Goal: Task Accomplishment & Management: Use online tool/utility

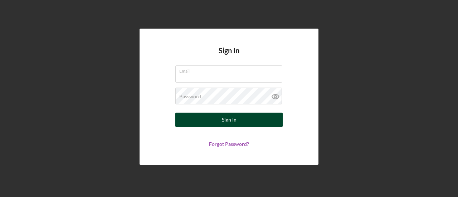
type input "[PERSON_NAME][EMAIL_ADDRESS][DOMAIN_NAME]"
click at [212, 119] on button "Sign In" at bounding box center [229, 120] width 107 height 14
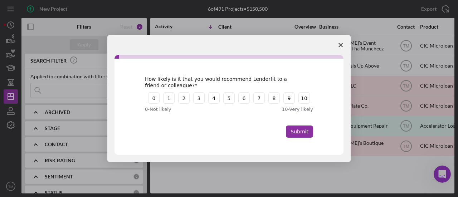
click at [341, 45] on polygon "Close survey" at bounding box center [341, 45] width 4 height 4
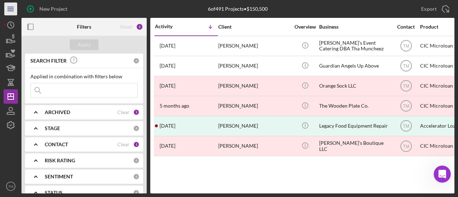
click at [10, 10] on icon "Icon/Menu" at bounding box center [11, 9] width 16 height 16
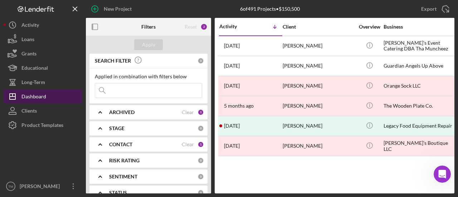
click at [35, 95] on div "Dashboard" at bounding box center [33, 98] width 25 height 16
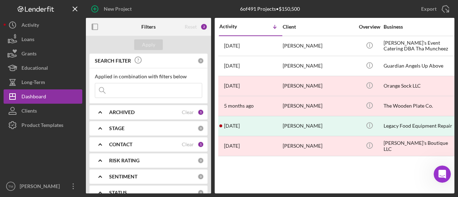
click at [117, 91] on input at bounding box center [148, 90] width 107 height 14
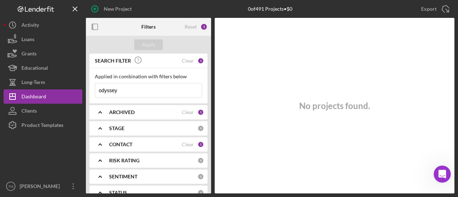
type input "odyssey"
click at [138, 111] on div "ARCHIVED" at bounding box center [145, 113] width 73 height 6
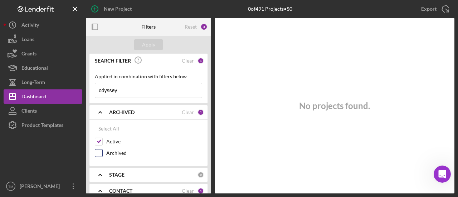
click at [105, 153] on div "Archived" at bounding box center [148, 154] width 107 height 11
click at [99, 153] on input "Archived" at bounding box center [98, 153] width 7 height 7
checkbox input "true"
click at [149, 42] on div "Apply" at bounding box center [148, 44] width 13 height 11
click at [136, 91] on input "odyssey" at bounding box center [148, 90] width 107 height 14
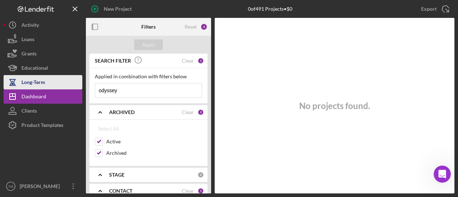
drag, startPoint x: 128, startPoint y: 88, endPoint x: 79, endPoint y: 83, distance: 49.0
click at [78, 85] on div "New Project 0 of 491 Projects • $0 Export Icon/Export Filters Reset 4 Apply SEA…" at bounding box center [229, 97] width 451 height 194
drag, startPoint x: 136, startPoint y: 90, endPoint x: 58, endPoint y: 83, distance: 78.7
click at [58, 83] on div "New Project 0 of 491 Projects • $0 Export Icon/Export Filters Reset 4 Apply SEA…" at bounding box center [229, 97] width 451 height 194
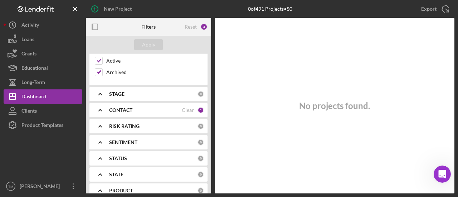
scroll to position [72, 0]
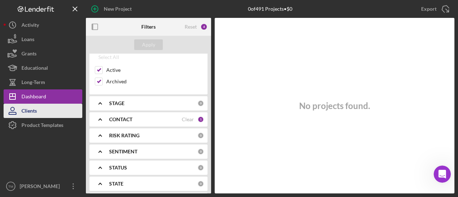
type input "[PERSON_NAME]"
click at [35, 114] on div "Clients" at bounding box center [28, 112] width 15 height 16
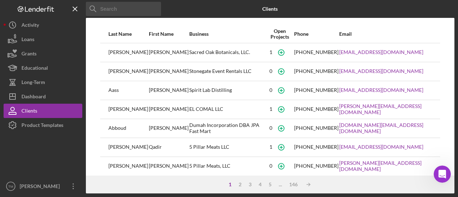
click at [114, 10] on input at bounding box center [123, 9] width 75 height 14
type input "[PERSON_NAME]"
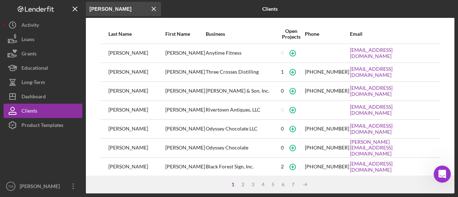
scroll to position [143, 0]
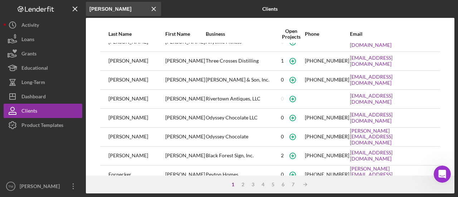
click at [114, 117] on div "[PERSON_NAME]" at bounding box center [137, 118] width 56 height 18
click at [278, 117] on div "0" at bounding box center [291, 118] width 26 height 18
drag, startPoint x: 173, startPoint y: 116, endPoint x: 215, endPoint y: 114, distance: 42.3
click at [223, 117] on div "Odyssey Chocolate LLC" at bounding box center [242, 118] width 72 height 18
copy div "Odyssey Chocolate LLC"
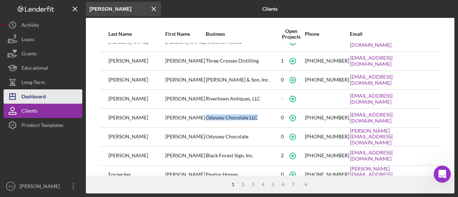
click at [43, 100] on div "Dashboard" at bounding box center [33, 98] width 24 height 16
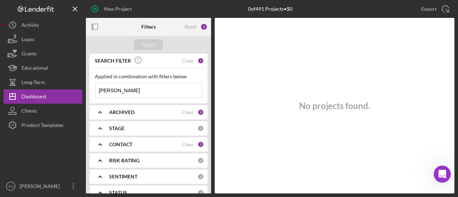
click at [128, 91] on input "[PERSON_NAME]" at bounding box center [148, 90] width 107 height 14
paste input "Odyssey Chocolate LLC"
click at [149, 44] on div "Apply" at bounding box center [148, 44] width 13 height 11
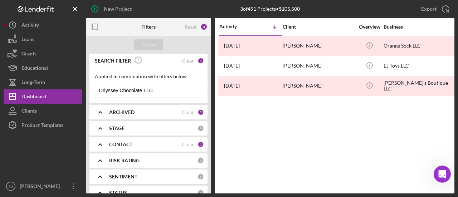
click at [168, 91] on input "Odyssey Chocolate LLC" at bounding box center [148, 90] width 107 height 14
drag, startPoint x: 167, startPoint y: 90, endPoint x: 93, endPoint y: 86, distance: 73.6
click at [93, 86] on div "Applied in combination with filters below Odyssey Chocolate LLC Icon/Menu Close" at bounding box center [149, 85] width 118 height 35
click at [150, 93] on input "Odyssey Chocolate LLC" at bounding box center [148, 90] width 107 height 14
click at [157, 91] on input "Odyssey Chocolate LLC" at bounding box center [148, 90] width 107 height 14
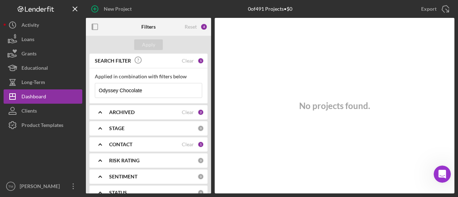
type input "Odyssey Chocolate"
click at [147, 112] on div "ARCHIVED" at bounding box center [145, 113] width 73 height 6
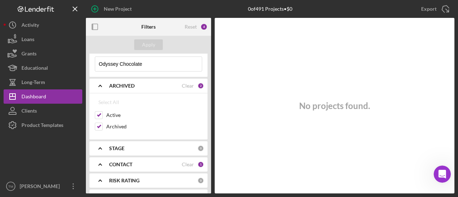
scroll to position [36, 0]
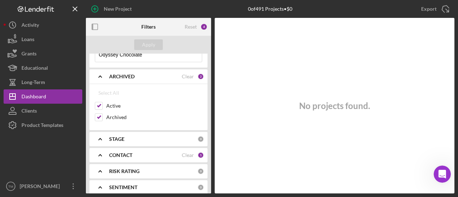
click at [154, 138] on div "STAGE" at bounding box center [153, 139] width 88 height 6
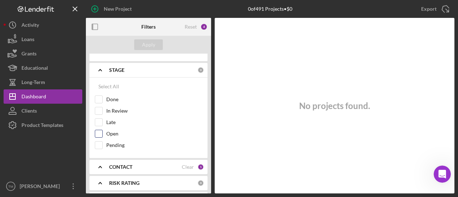
scroll to position [107, 0]
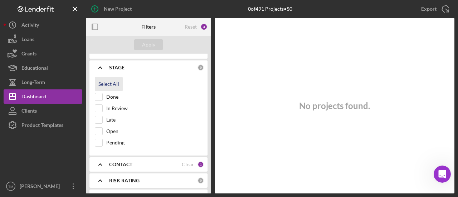
click at [108, 85] on div "Select All" at bounding box center [108, 84] width 21 height 14
checkbox input "true"
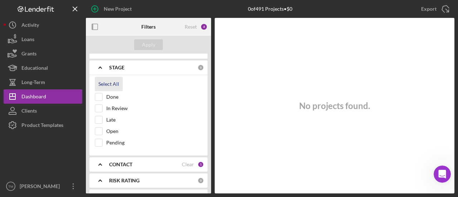
checkbox input "true"
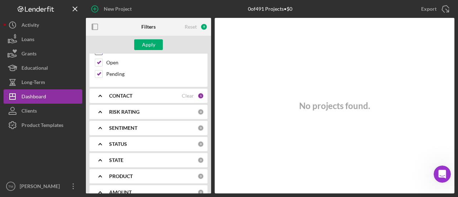
scroll to position [179, 0]
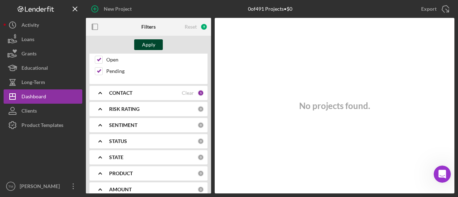
click at [145, 41] on div "Apply" at bounding box center [148, 44] width 13 height 11
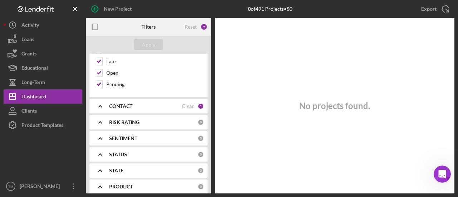
scroll to position [143, 0]
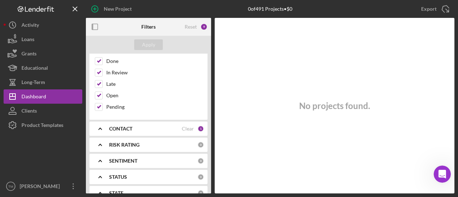
click at [146, 126] on div "CONTACT" at bounding box center [145, 129] width 73 height 6
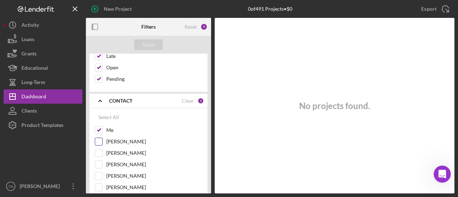
scroll to position [215, 0]
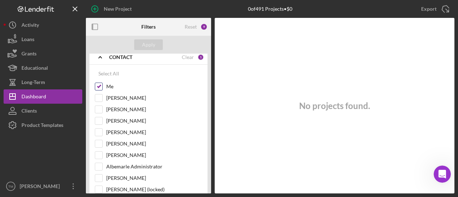
click at [100, 83] on input "Me" at bounding box center [98, 86] width 7 height 7
checkbox input "false"
click at [144, 45] on div "Apply" at bounding box center [148, 44] width 13 height 11
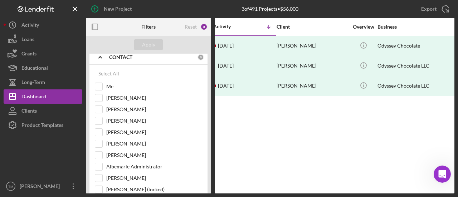
scroll to position [0, 0]
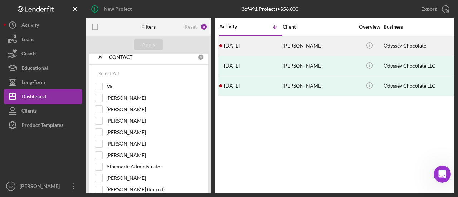
click at [299, 44] on div "[PERSON_NAME]" at bounding box center [319, 46] width 72 height 19
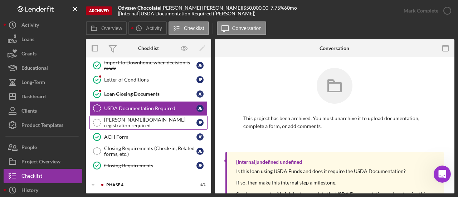
scroll to position [50, 0]
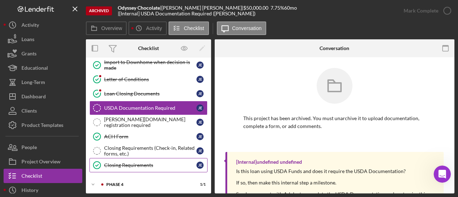
click at [155, 163] on div "Closing Requirements" at bounding box center [150, 166] width 92 height 6
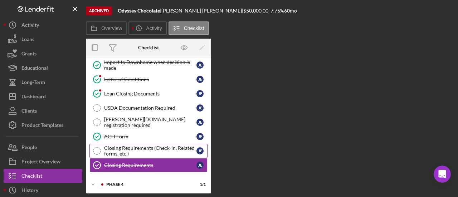
scroll to position [50, 0]
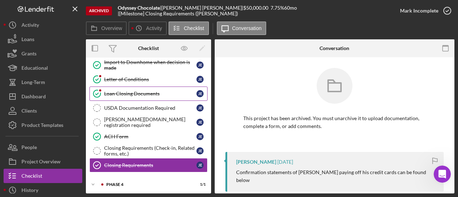
click at [135, 91] on div "Loan Closing Documents" at bounding box center [150, 94] width 92 height 6
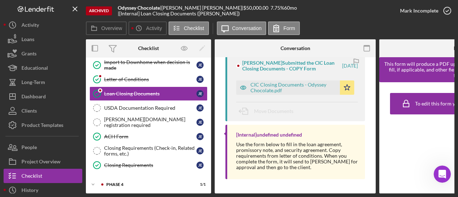
scroll to position [140, 0]
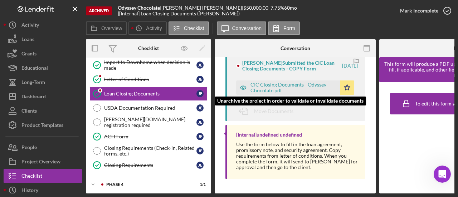
click at [278, 82] on div "CIC Closing Documents - Odyssey Chocolate.pdf" at bounding box center [294, 87] width 86 height 11
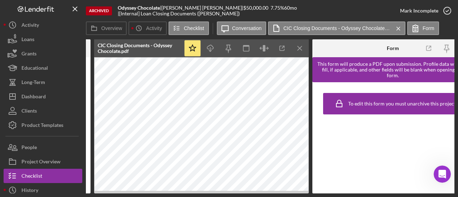
scroll to position [0, 286]
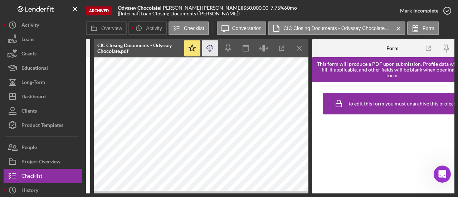
click at [211, 47] on icon "Icon/Download" at bounding box center [210, 48] width 16 height 16
